Goal: Task Accomplishment & Management: Complete application form

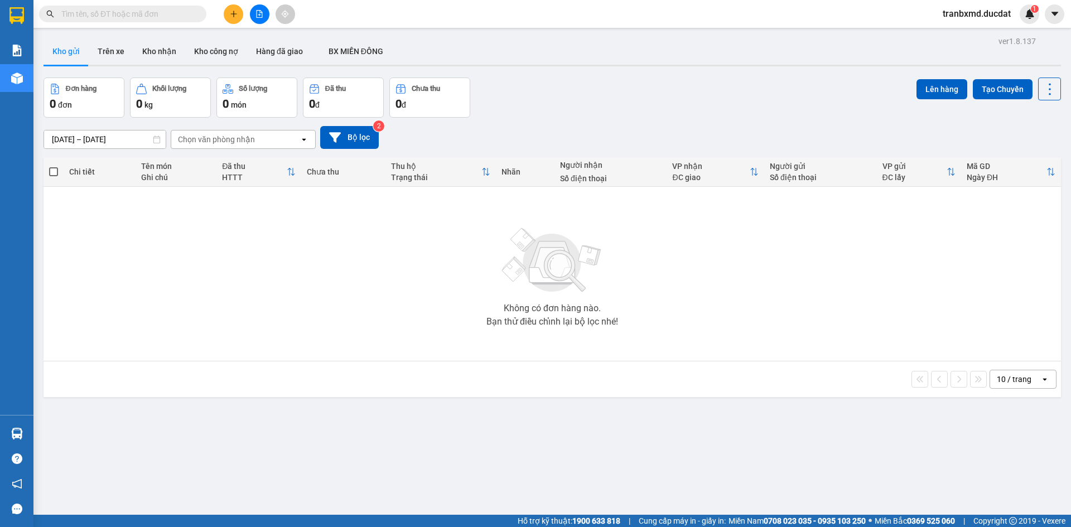
click at [236, 141] on div "Chọn văn phòng nhận" at bounding box center [216, 139] width 77 height 11
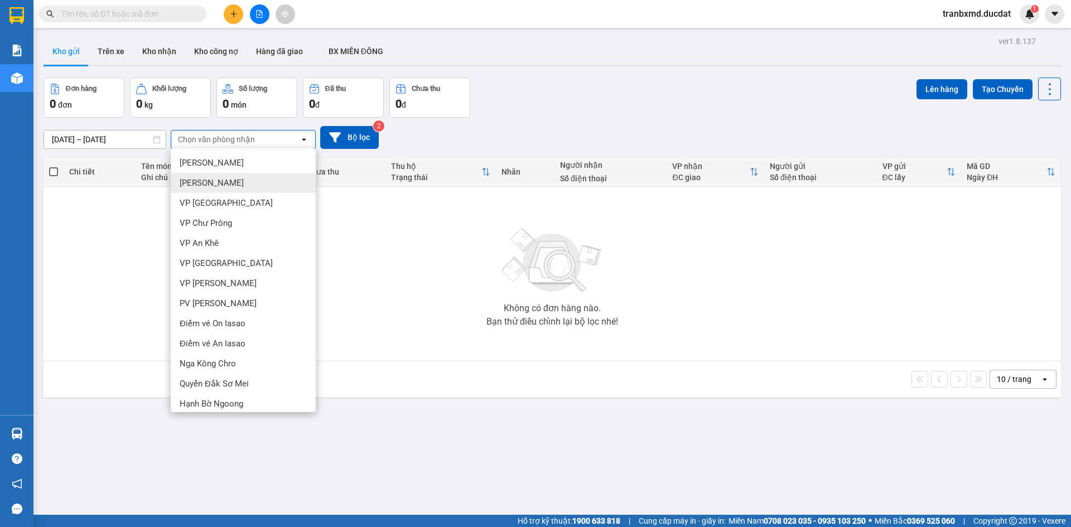
click at [237, 181] on div "[PERSON_NAME]" at bounding box center [243, 183] width 145 height 20
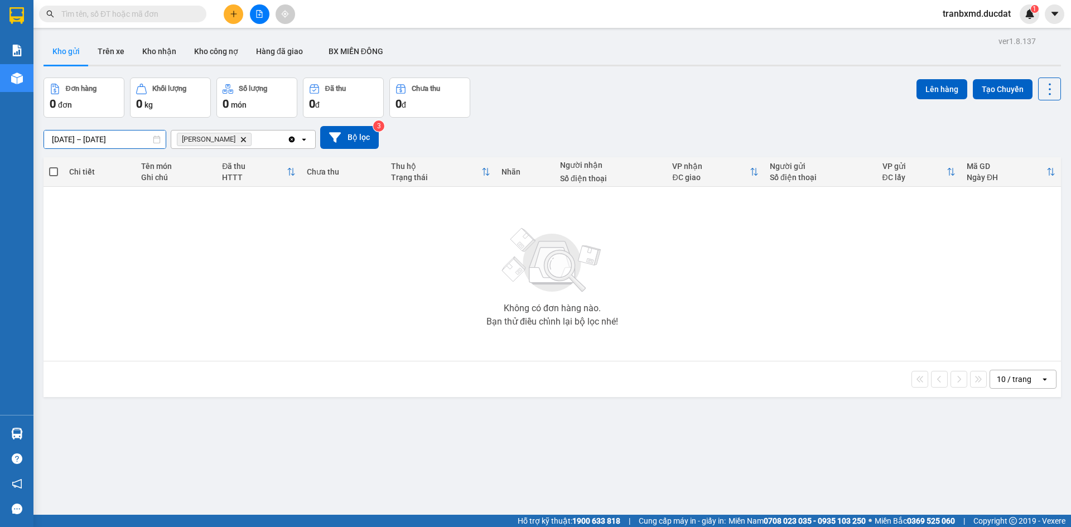
click at [119, 140] on input "[DATE] – [DATE]" at bounding box center [105, 140] width 122 height 18
click at [430, 133] on div "[DATE] – [DATE] Press the down arrow key to interact with the calendar and sele…" at bounding box center [553, 137] width 1018 height 23
click at [241, 139] on icon "Lê Đại Hành, close by backspace" at bounding box center [243, 139] width 5 height 5
click at [259, 13] on icon "file-add" at bounding box center [260, 14] width 8 height 8
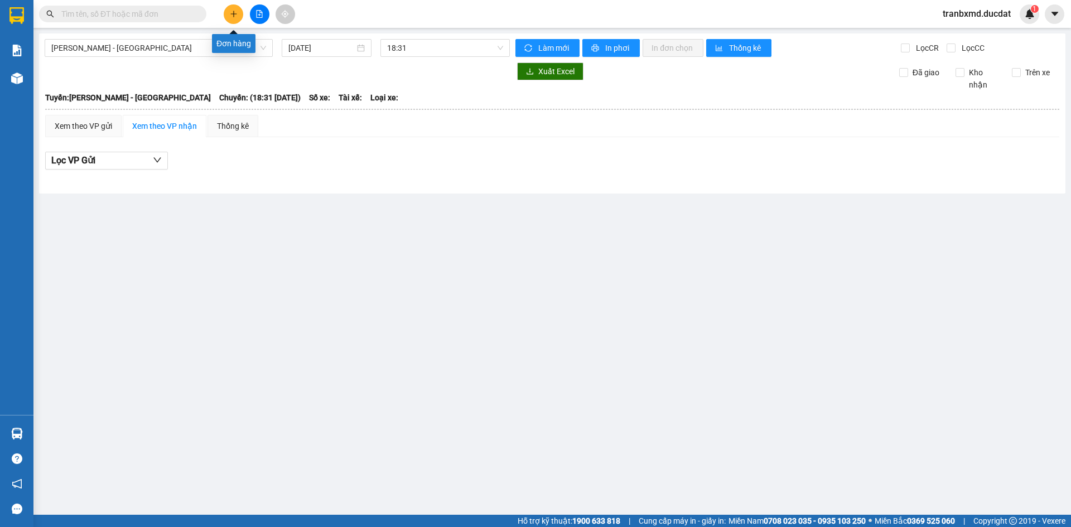
click at [229, 21] on button at bounding box center [234, 14] width 20 height 20
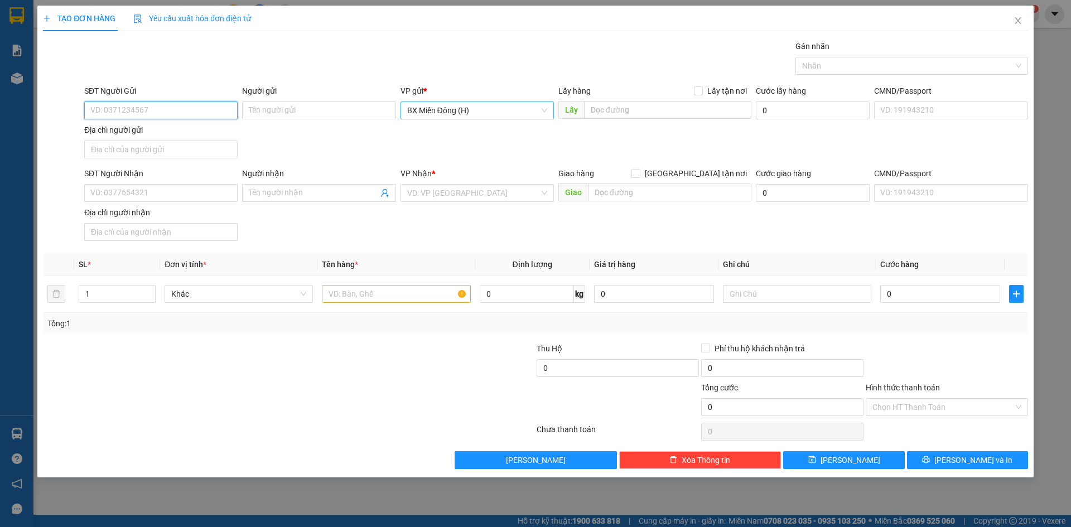
click at [474, 114] on span "BX Miền Đông (H)" at bounding box center [477, 110] width 140 height 17
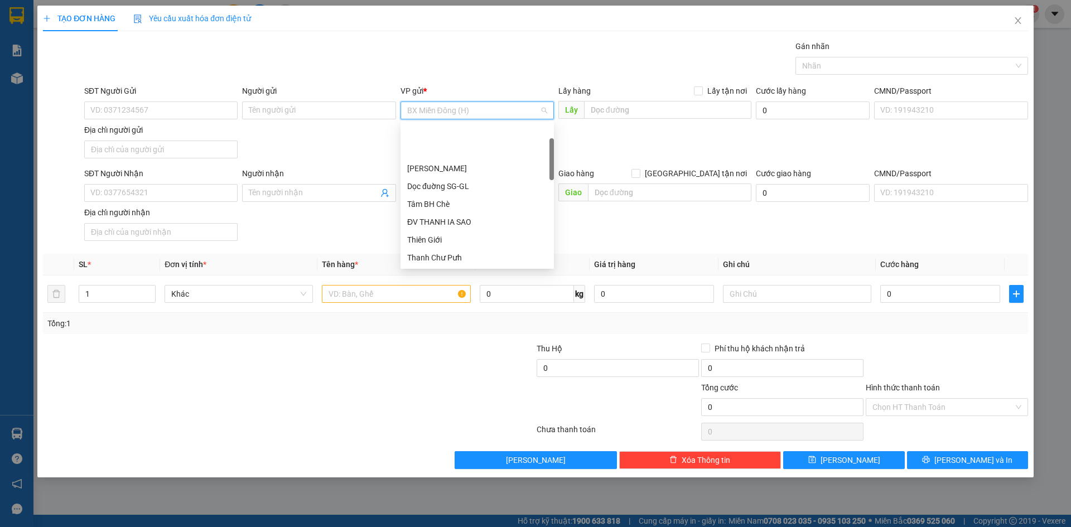
scroll to position [54, 0]
click at [474, 114] on span "BX Miền Đông (H)" at bounding box center [477, 110] width 140 height 17
click at [466, 112] on span "BX Miền Đông (H)" at bounding box center [477, 110] width 140 height 17
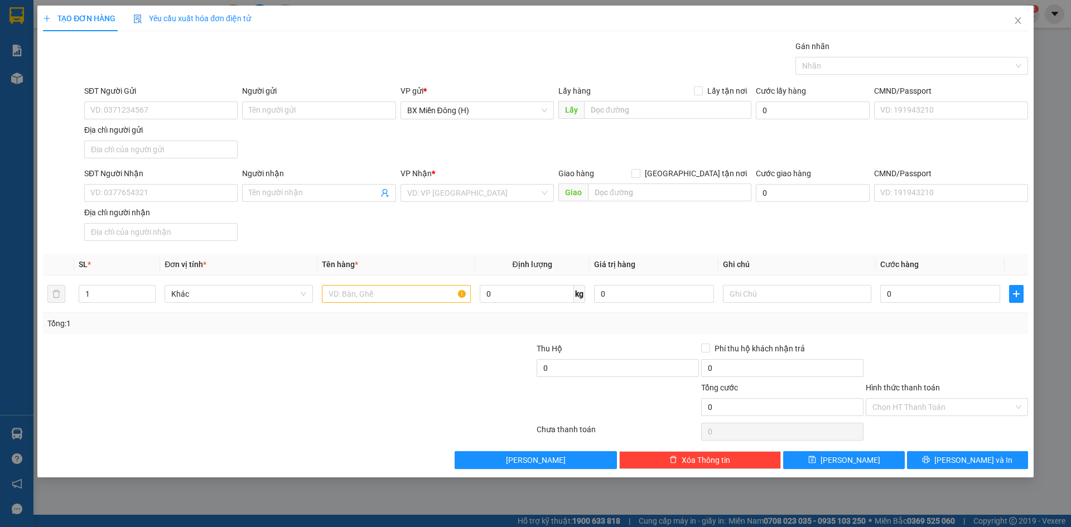
click at [474, 93] on div "VP gửi *" at bounding box center [477, 91] width 153 height 12
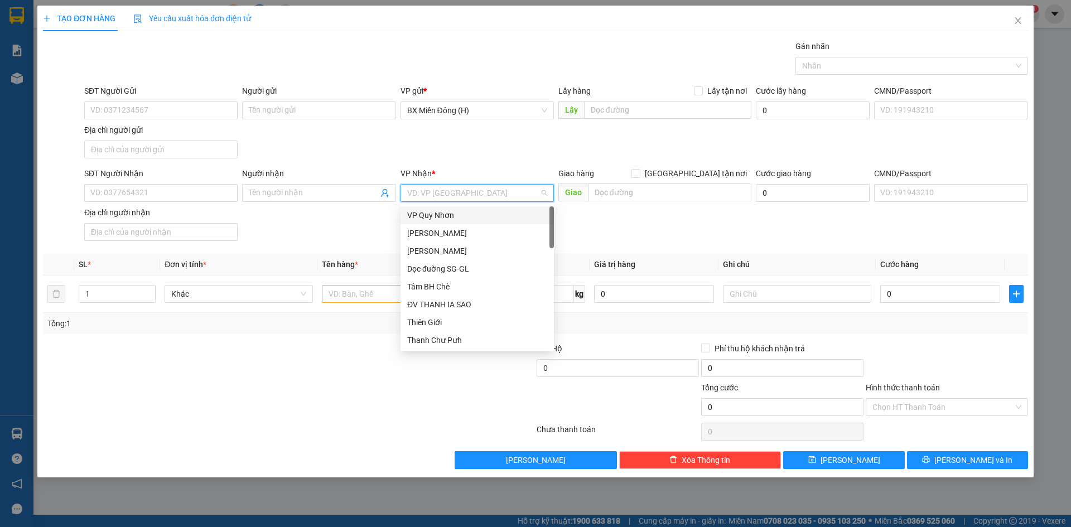
click at [445, 195] on input "search" at bounding box center [473, 193] width 132 height 17
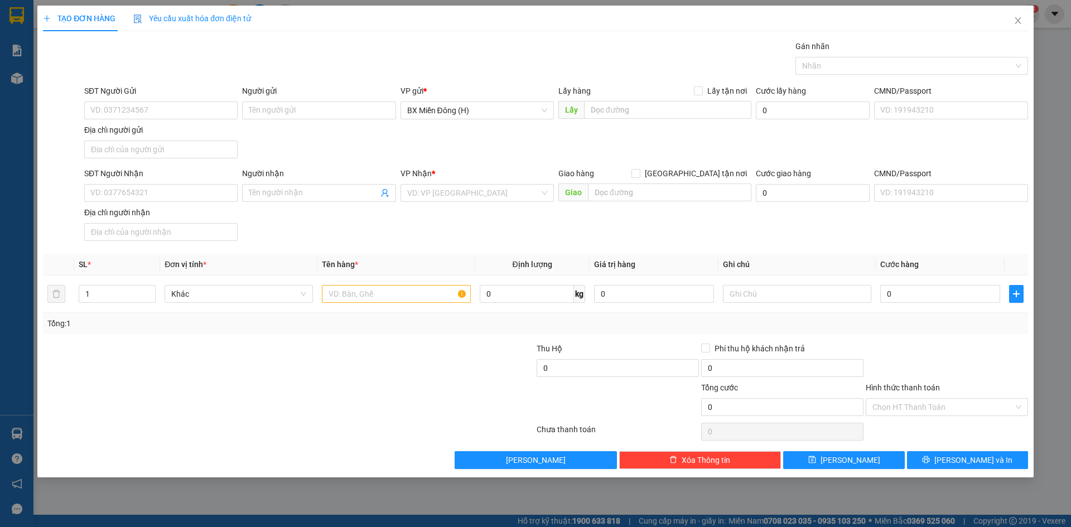
click at [440, 35] on div "TẠO ĐƠN HÀNG Yêu cầu xuất hóa đơn điện tử Transit Pickup Surcharge Ids Transit …" at bounding box center [535, 238] width 985 height 464
